Goal: Complete application form

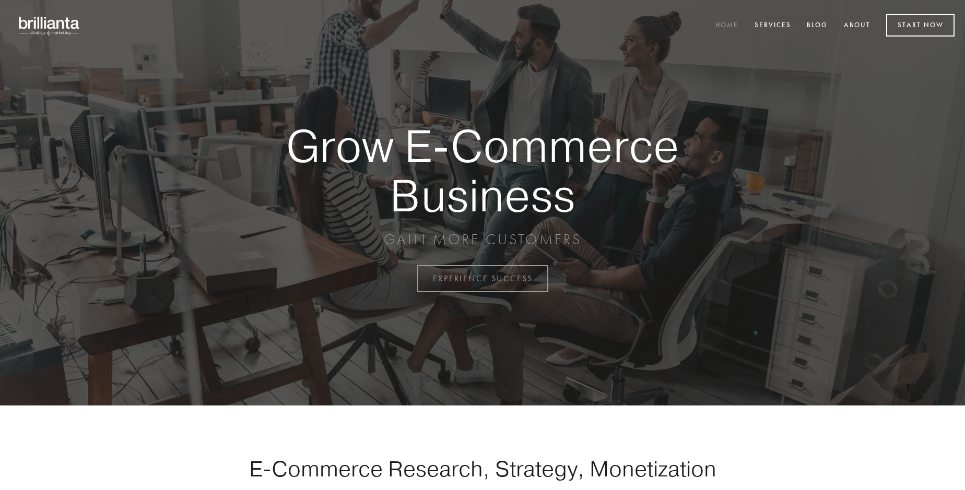
scroll to position [2738, 0]
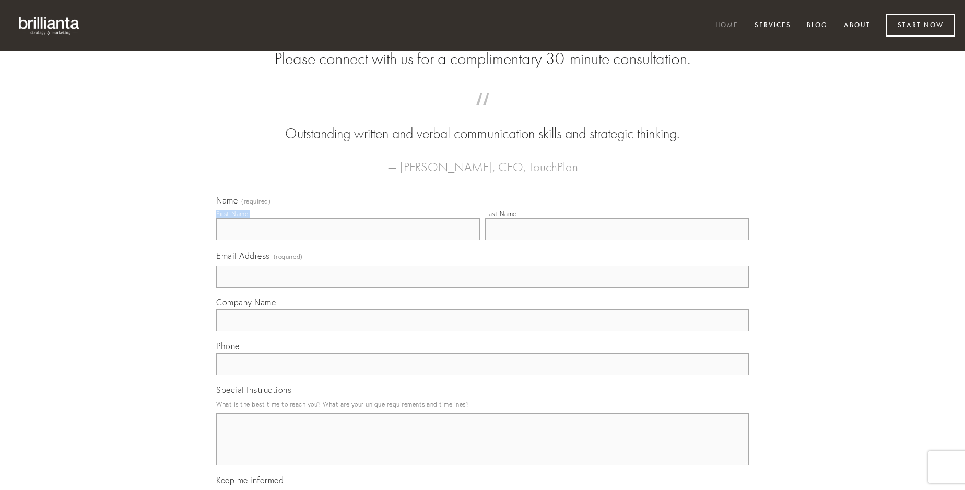
type input "[PERSON_NAME]"
click at [617, 240] on input "Last Name" at bounding box center [617, 229] width 264 height 22
type input "[PERSON_NAME]"
click at [483, 288] on input "Email Address (required)" at bounding box center [482, 277] width 533 height 22
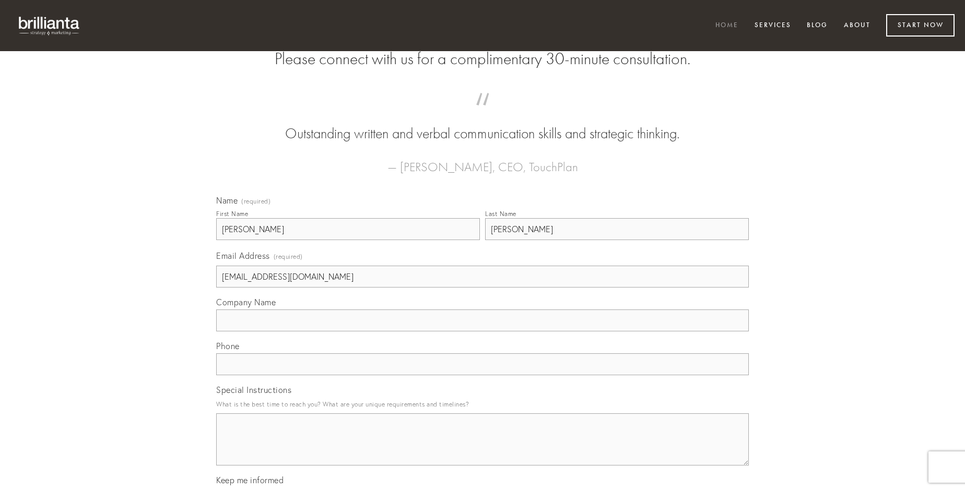
type input "[EMAIL_ADDRESS][DOMAIN_NAME]"
click at [483, 332] on input "Company Name" at bounding box center [482, 321] width 533 height 22
type input "vulgo"
click at [483, 376] on input "text" at bounding box center [482, 365] width 533 height 22
click at [483, 449] on textarea "Special Instructions" at bounding box center [482, 440] width 533 height 52
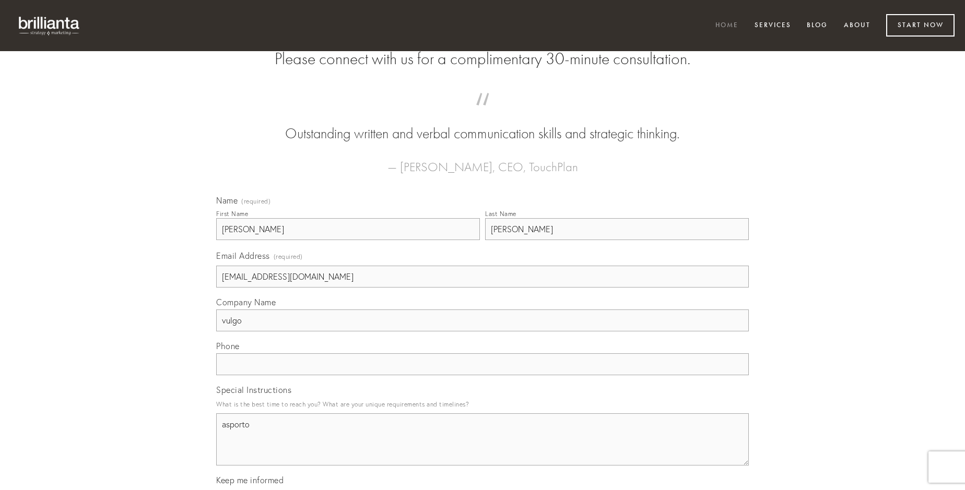
type textarea "asporto"
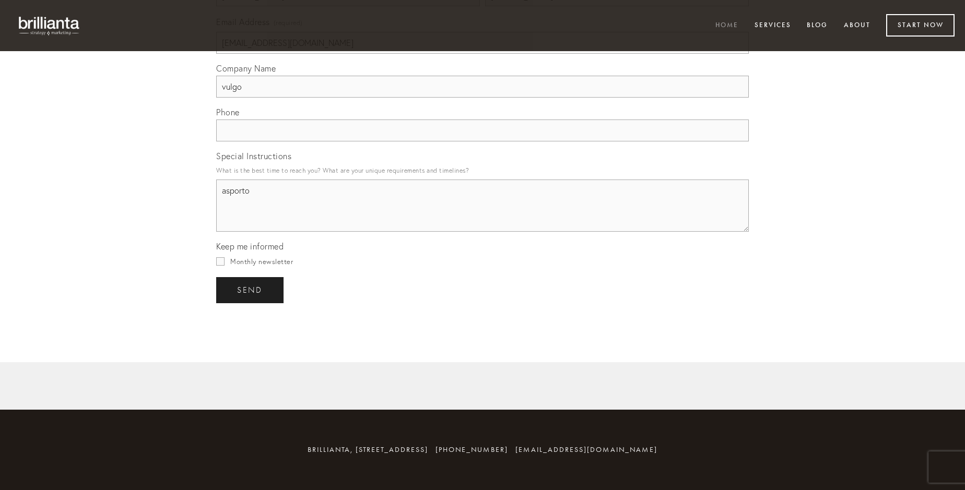
click at [251, 290] on span "send" at bounding box center [250, 290] width 26 height 9
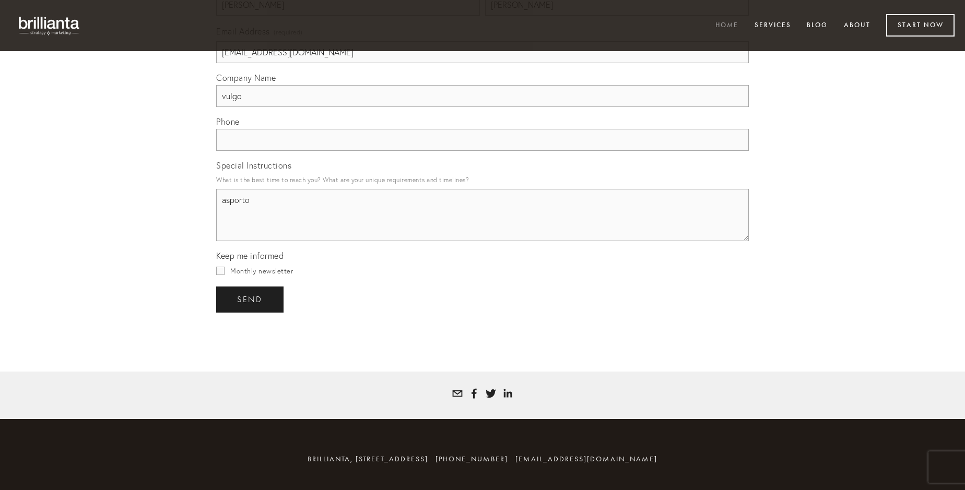
scroll to position [2707, 0]
